Goal: Task Accomplishment & Management: Use online tool/utility

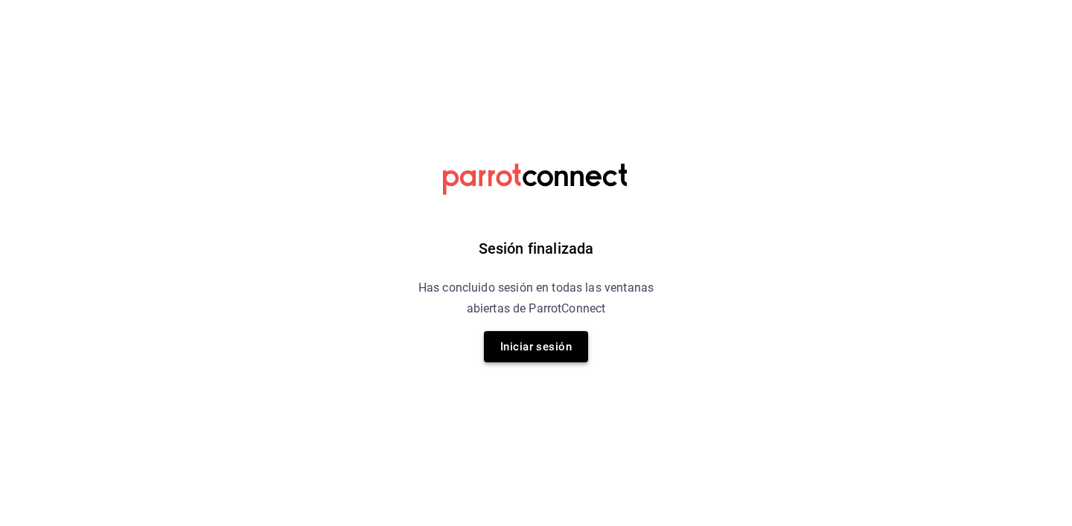
click at [549, 346] on button "Iniciar sesión" at bounding box center [536, 346] width 104 height 31
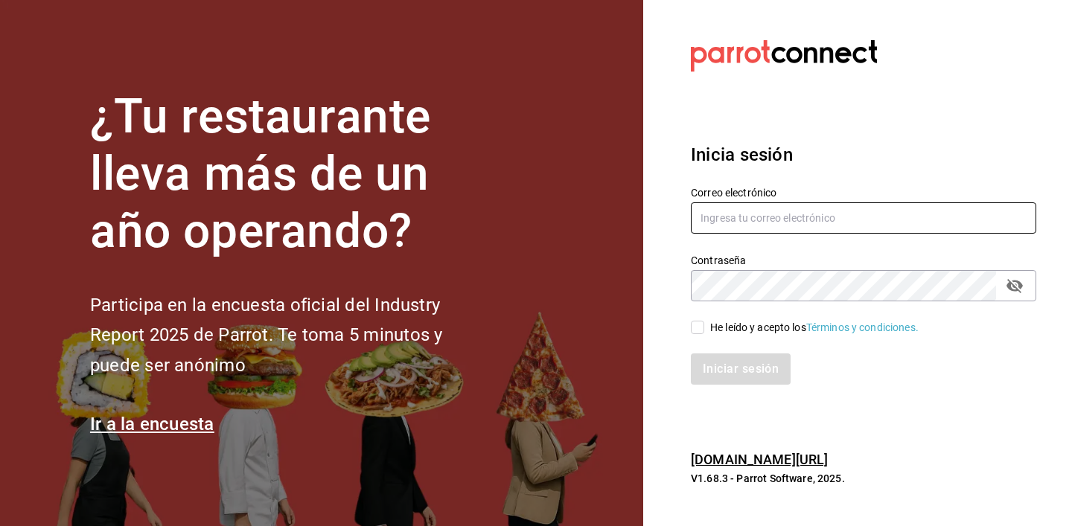
click at [744, 224] on input "text" at bounding box center [863, 217] width 345 height 31
paste input "facturas@comando.cafe"
type input "facturas@comando.cafe"
click at [693, 326] on input "He leído y acepto los Términos y condiciones." at bounding box center [697, 327] width 13 height 13
checkbox input "true"
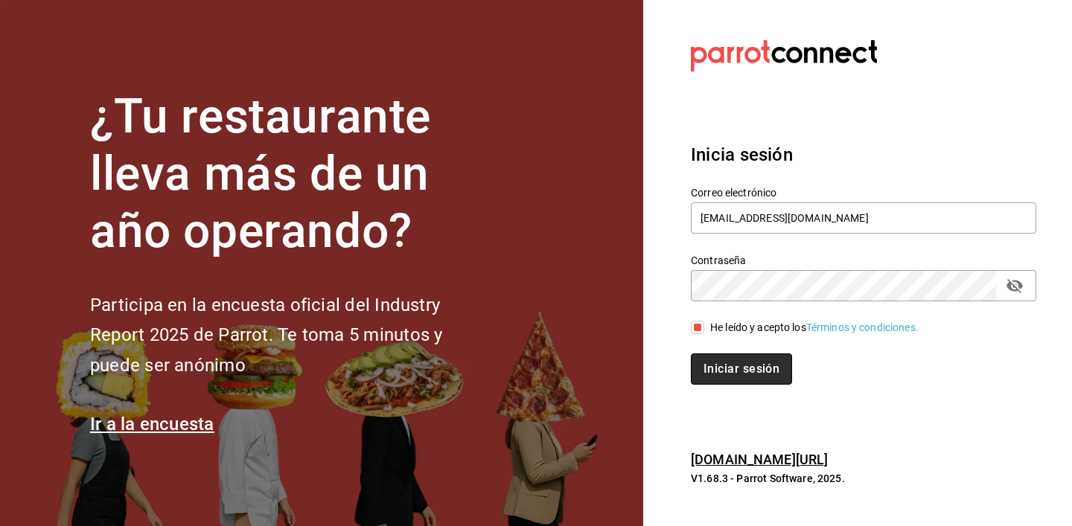
click at [735, 368] on button "Iniciar sesión" at bounding box center [741, 369] width 101 height 31
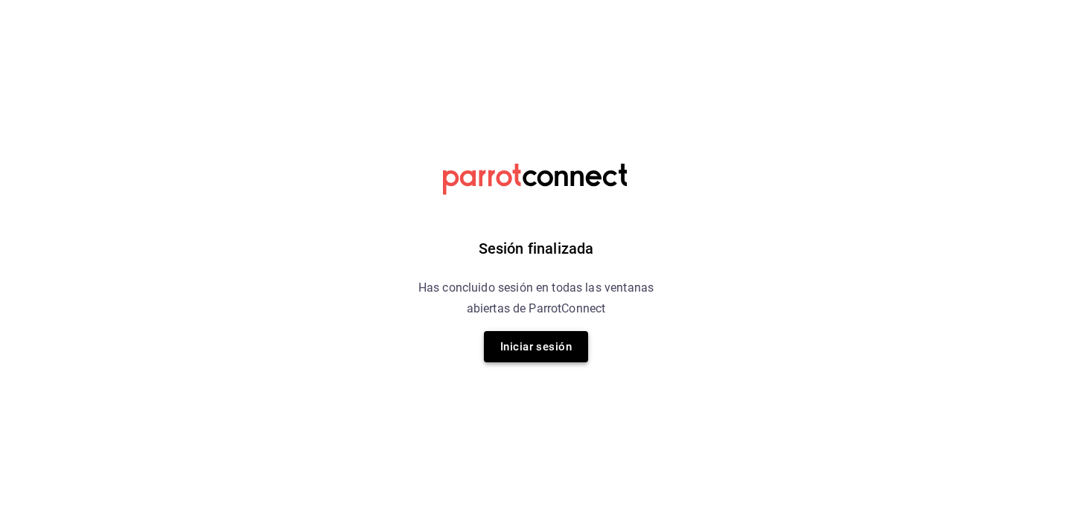
click at [529, 339] on button "Iniciar sesión" at bounding box center [536, 346] width 104 height 31
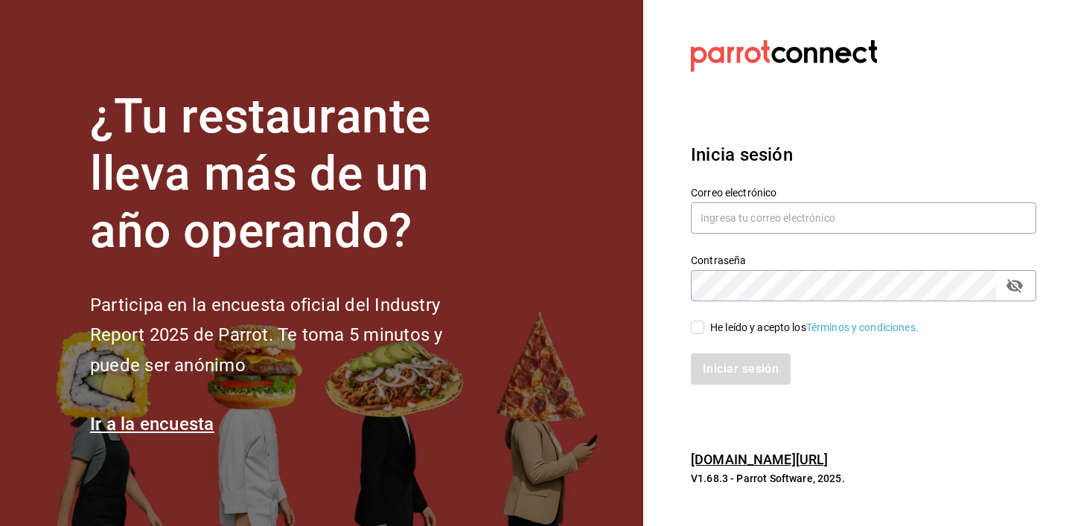
click at [776, 189] on label "Correo electrónico" at bounding box center [863, 193] width 345 height 10
click at [736, 215] on input "text" at bounding box center [863, 217] width 345 height 31
paste input "facturas@comando.cafe"
type input "facturas@comando.cafe"
click at [702, 328] on input "He leído y acepto los Términos y condiciones." at bounding box center [697, 327] width 13 height 13
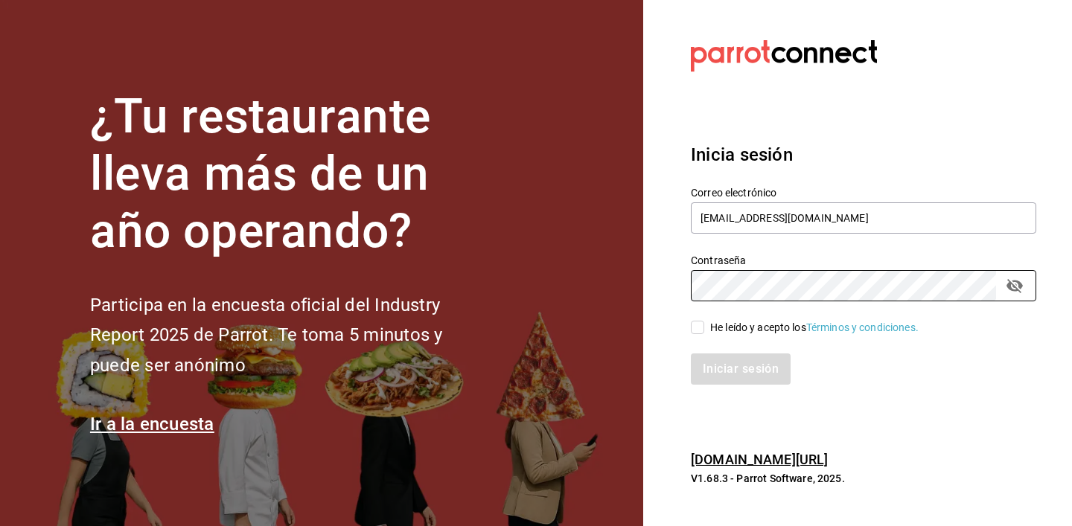
checkbox input "true"
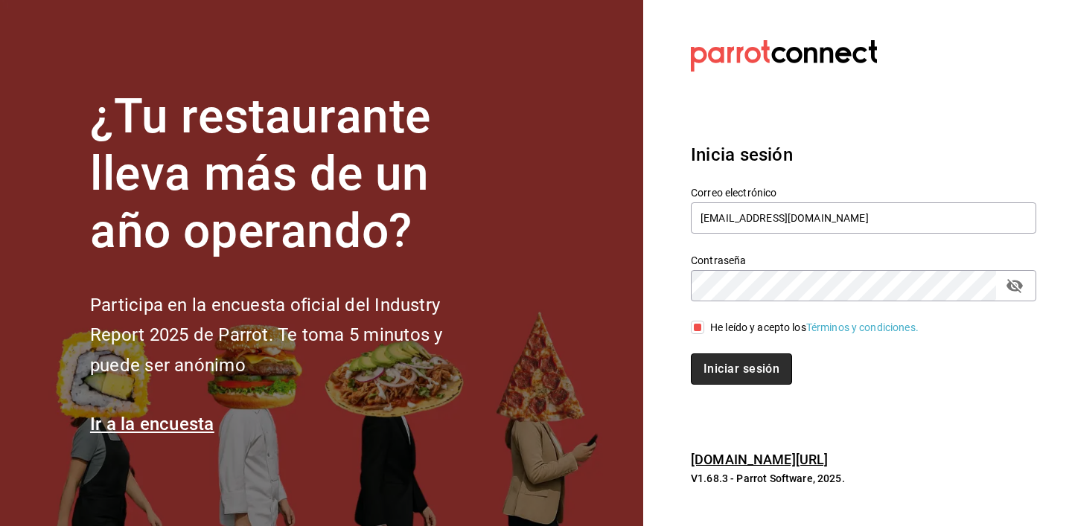
click at [732, 364] on button "Iniciar sesión" at bounding box center [741, 369] width 101 height 31
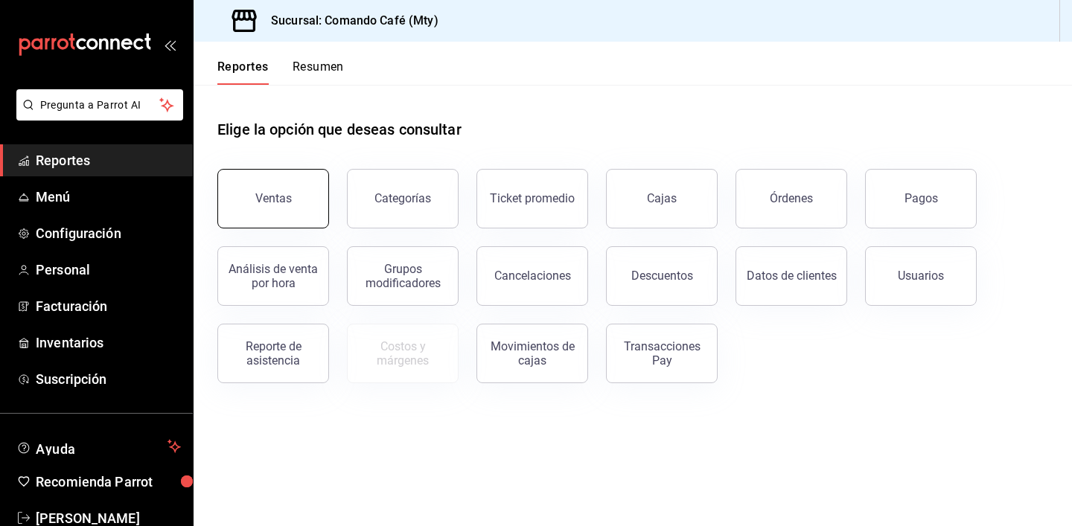
click at [269, 204] on div "Ventas" at bounding box center [273, 198] width 36 height 14
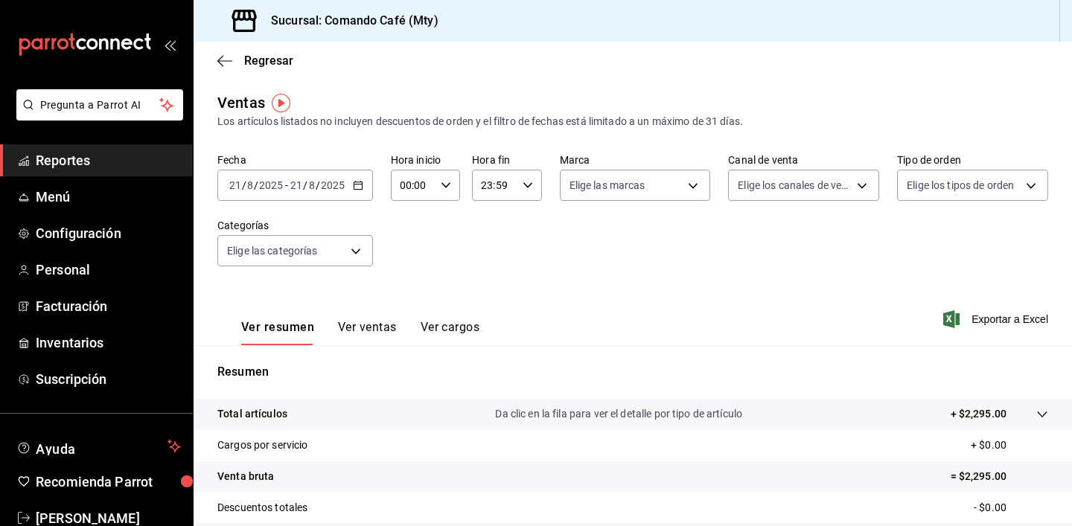
click at [360, 185] on \(Stroke\) "button" at bounding box center [358, 186] width 9 height 8
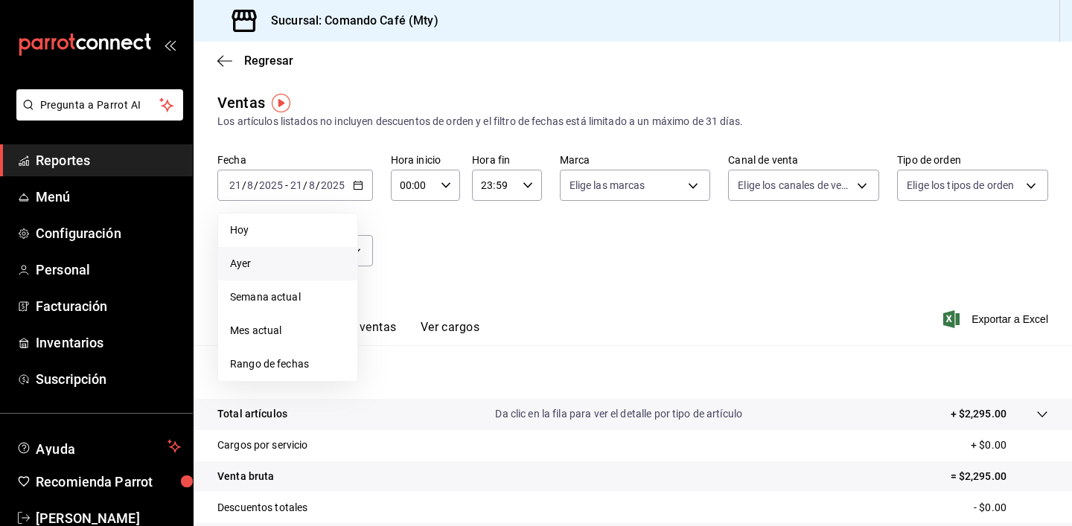
click at [262, 261] on span "Ayer" at bounding box center [287, 264] width 115 height 16
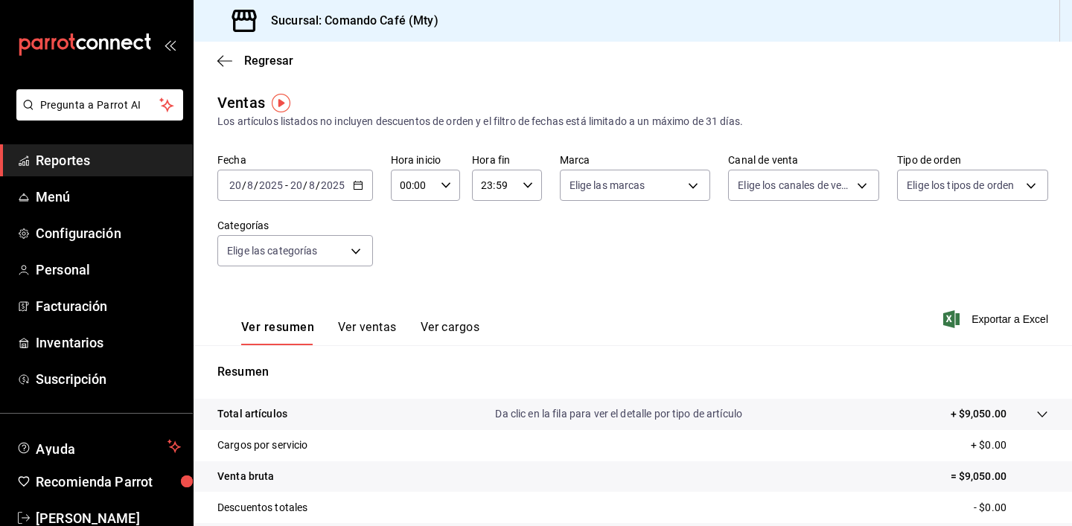
click at [369, 327] on button "Ver ventas" at bounding box center [367, 332] width 59 height 25
